Goal: Go to known website: Access a specific website the user already knows

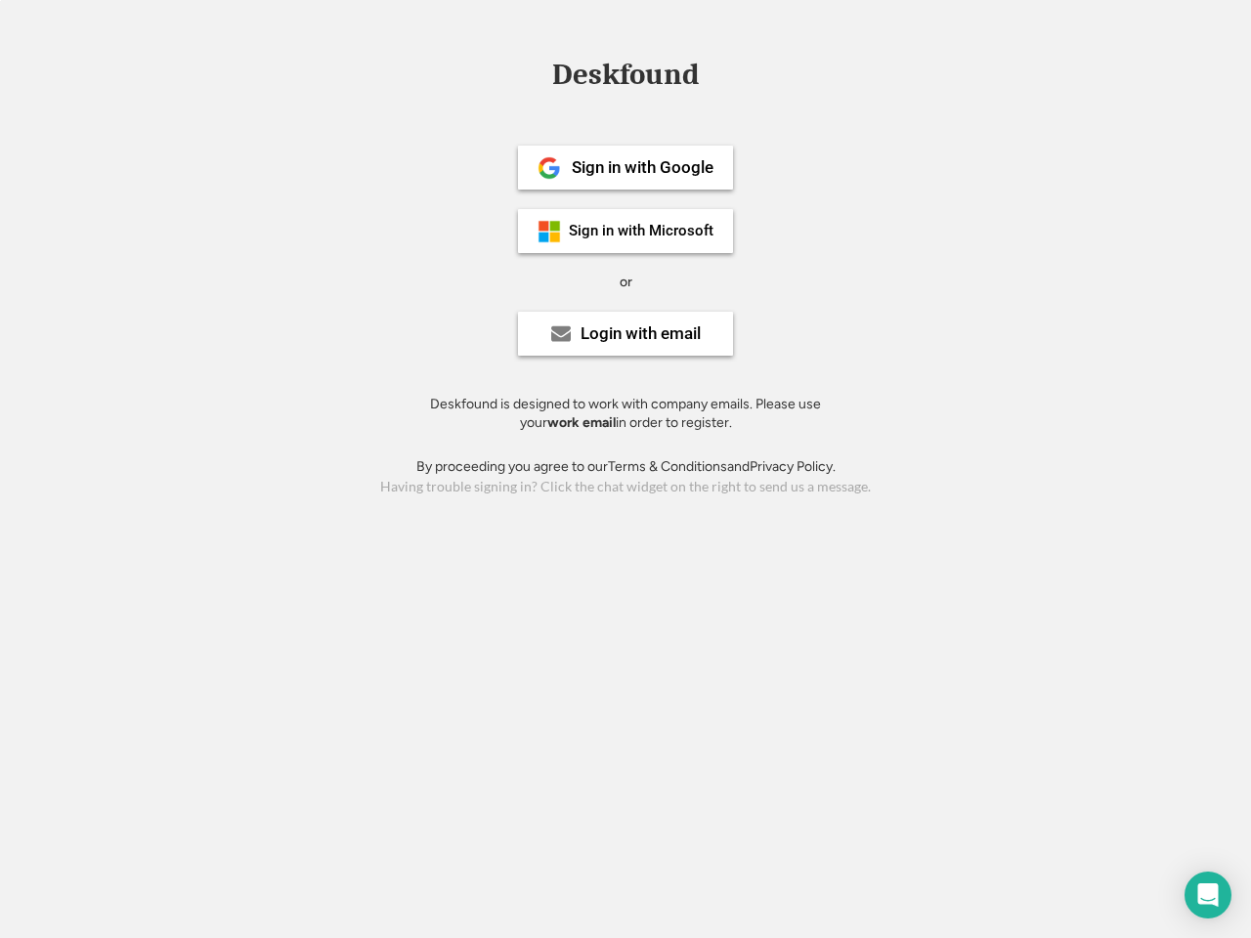
click at [625, 279] on div "or" at bounding box center [625, 283] width 13 height 20
click at [625, 78] on div "Deskfound" at bounding box center [625, 75] width 166 height 30
click at [534, 73] on div "Deskfound" at bounding box center [625, 78] width 1251 height 37
click at [625, 78] on div "Deskfound" at bounding box center [625, 75] width 166 height 30
click at [625, 281] on div "or" at bounding box center [625, 283] width 13 height 20
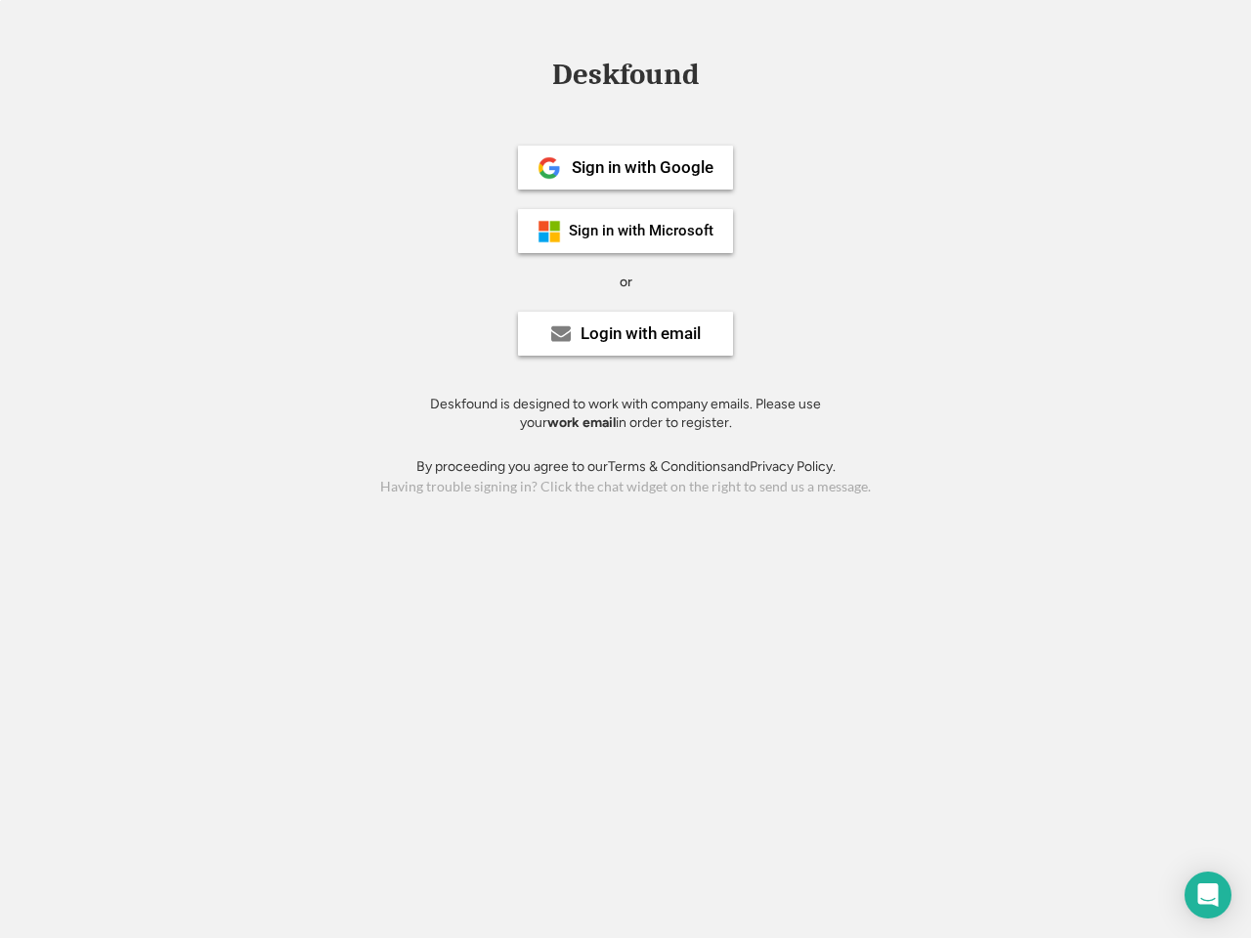
click at [625, 167] on div "Sign in with Google" at bounding box center [643, 167] width 142 height 17
click at [642, 167] on div "Sign in with Google" at bounding box center [643, 167] width 142 height 17
click at [549, 168] on img at bounding box center [548, 167] width 23 height 23
click at [625, 231] on div "Sign in with Microsoft" at bounding box center [641, 231] width 145 height 15
click at [642, 231] on div "Sign in with Microsoft" at bounding box center [641, 231] width 145 height 15
